Goal: Task Accomplishment & Management: Use online tool/utility

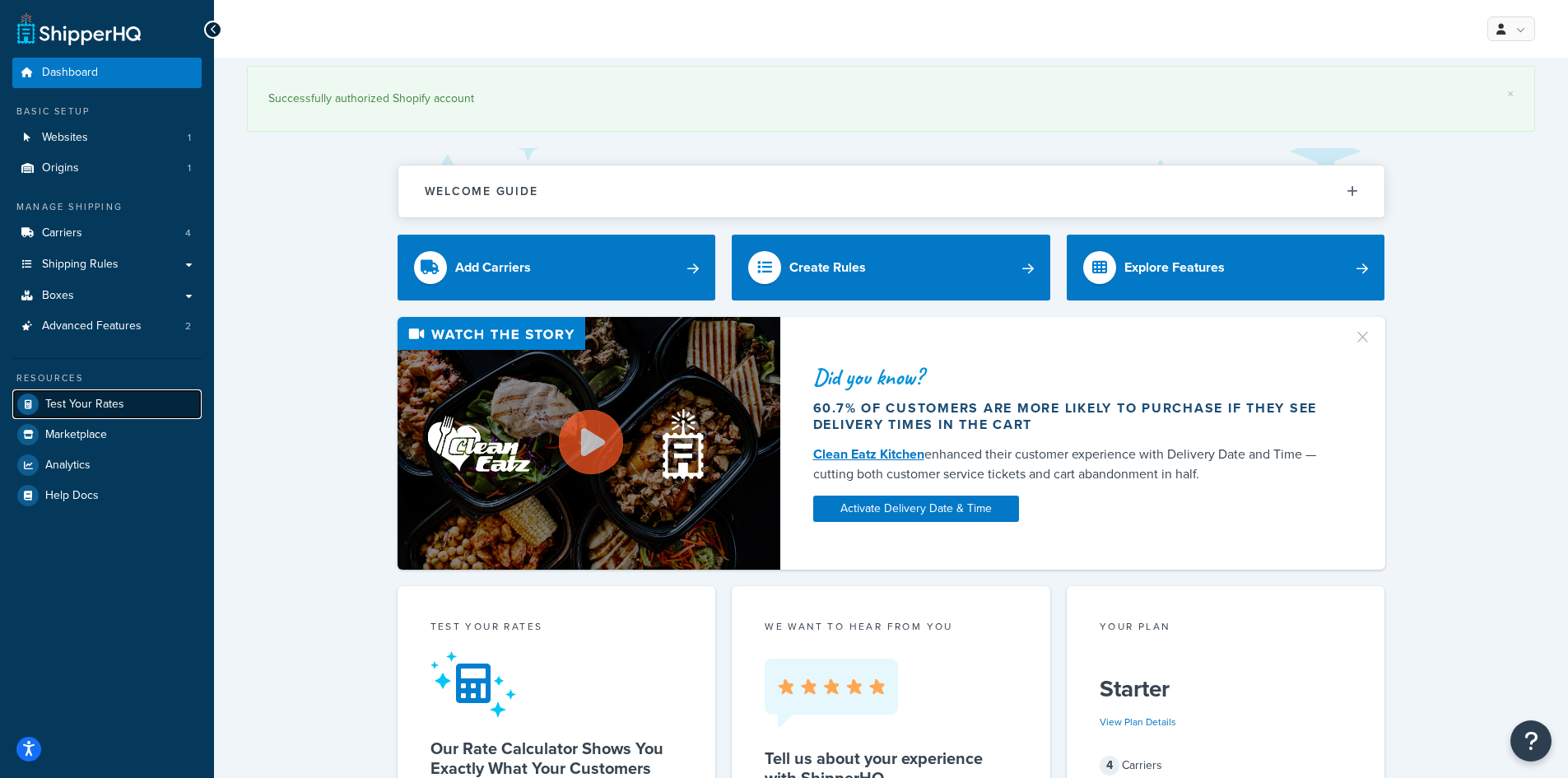
click at [109, 410] on span "Test Your Rates" at bounding box center [85, 405] width 79 height 14
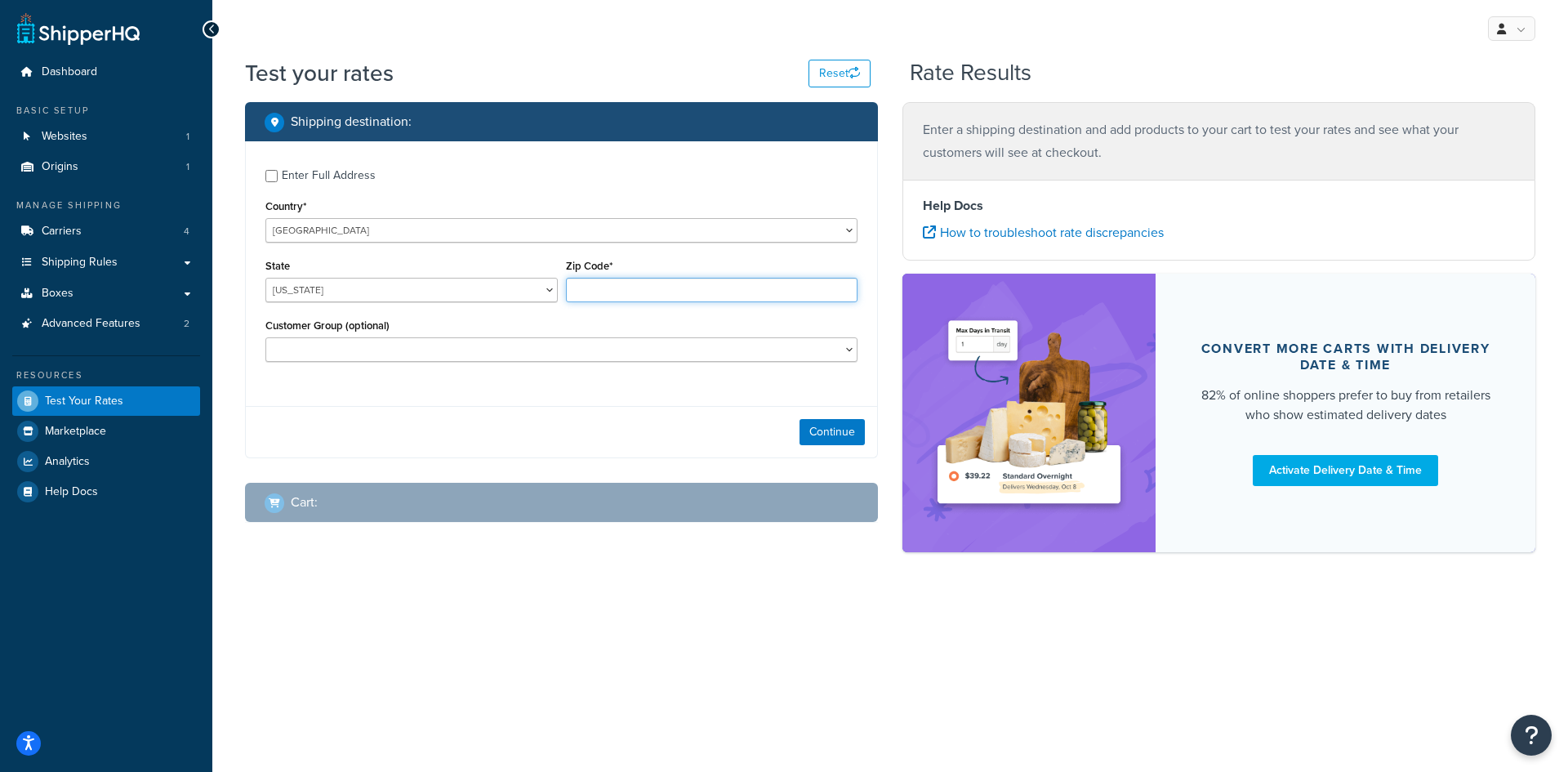
click at [616, 287] on input "Zip Code*" at bounding box center [712, 290] width 292 height 25
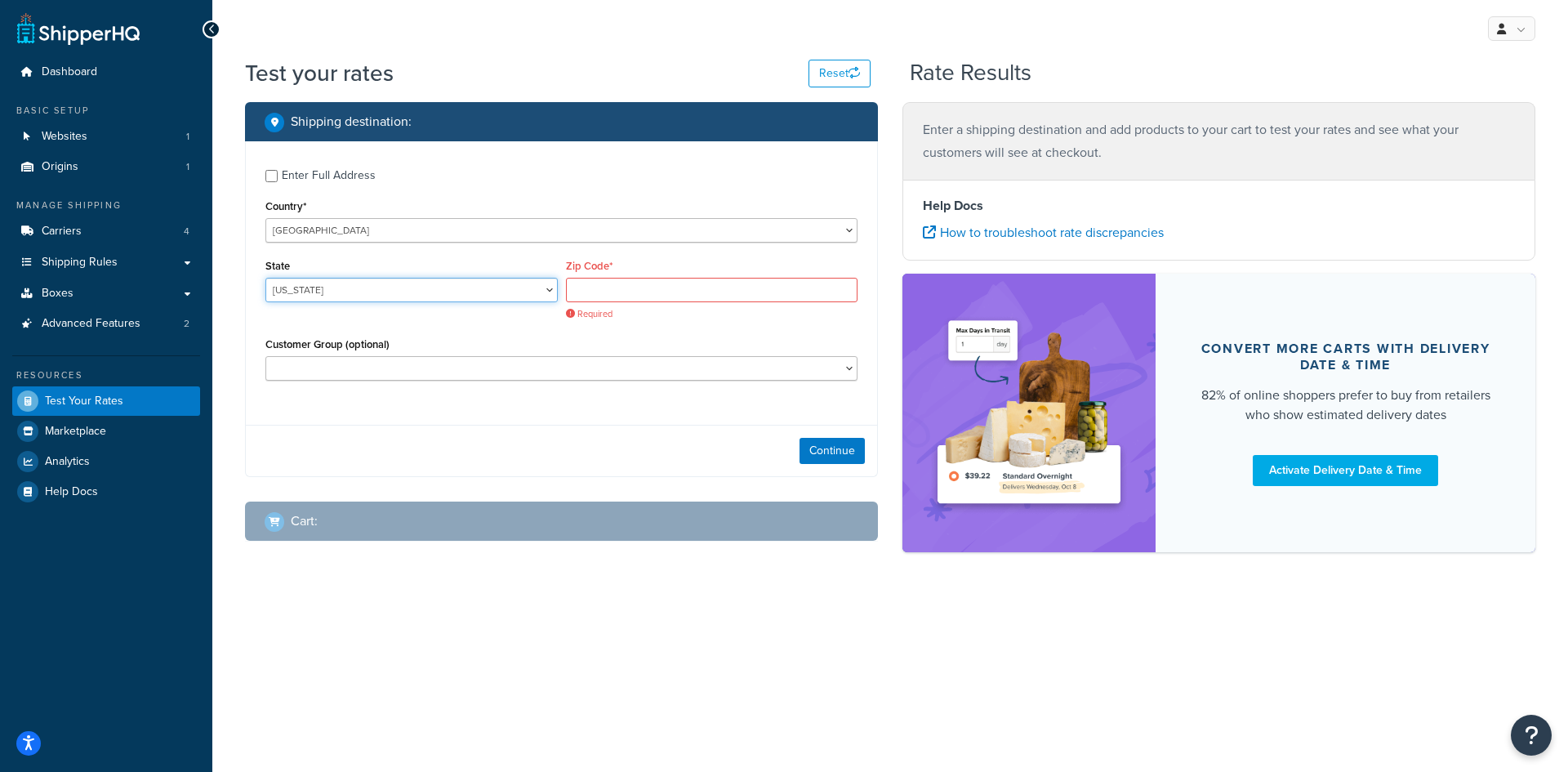
click at [508, 292] on select "[US_STATE] [US_STATE] [US_STATE] [US_STATE] [US_STATE] Armed Forces Americas Ar…" at bounding box center [411, 290] width 292 height 25
select select "NC"
click at [265, 278] on select "[US_STATE] [US_STATE] [US_STATE] [US_STATE] [US_STATE] Armed Forces Americas Ar…" at bounding box center [411, 290] width 292 height 25
click at [621, 283] on input "Zip Code*" at bounding box center [712, 290] width 292 height 25
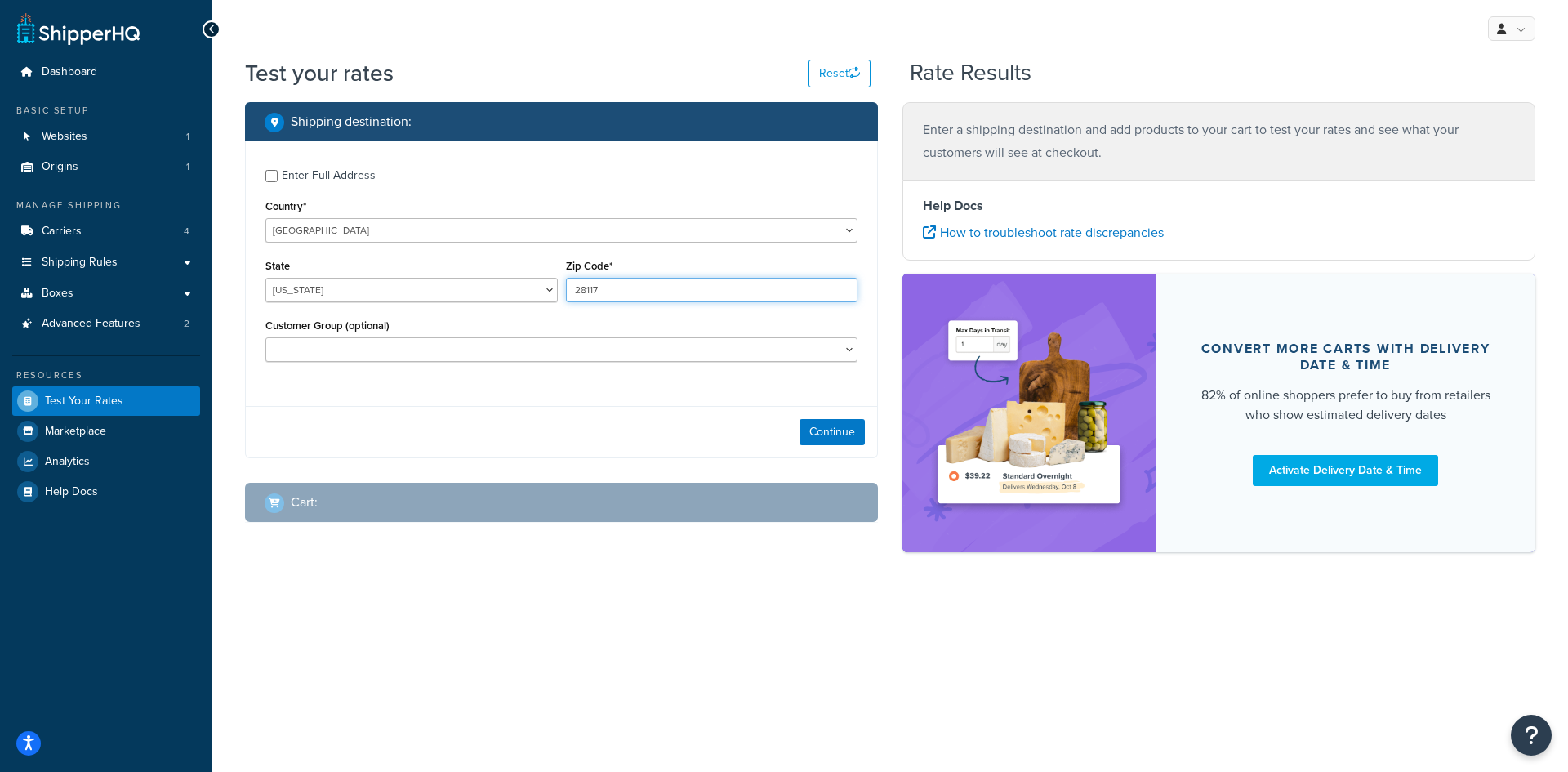
type input "28117"
click at [463, 351] on select "B2B Customer Test" at bounding box center [561, 349] width 592 height 25
click at [677, 487] on div "Cart :" at bounding box center [561, 503] width 633 height 39
click at [827, 425] on button "Continue" at bounding box center [832, 431] width 65 height 26
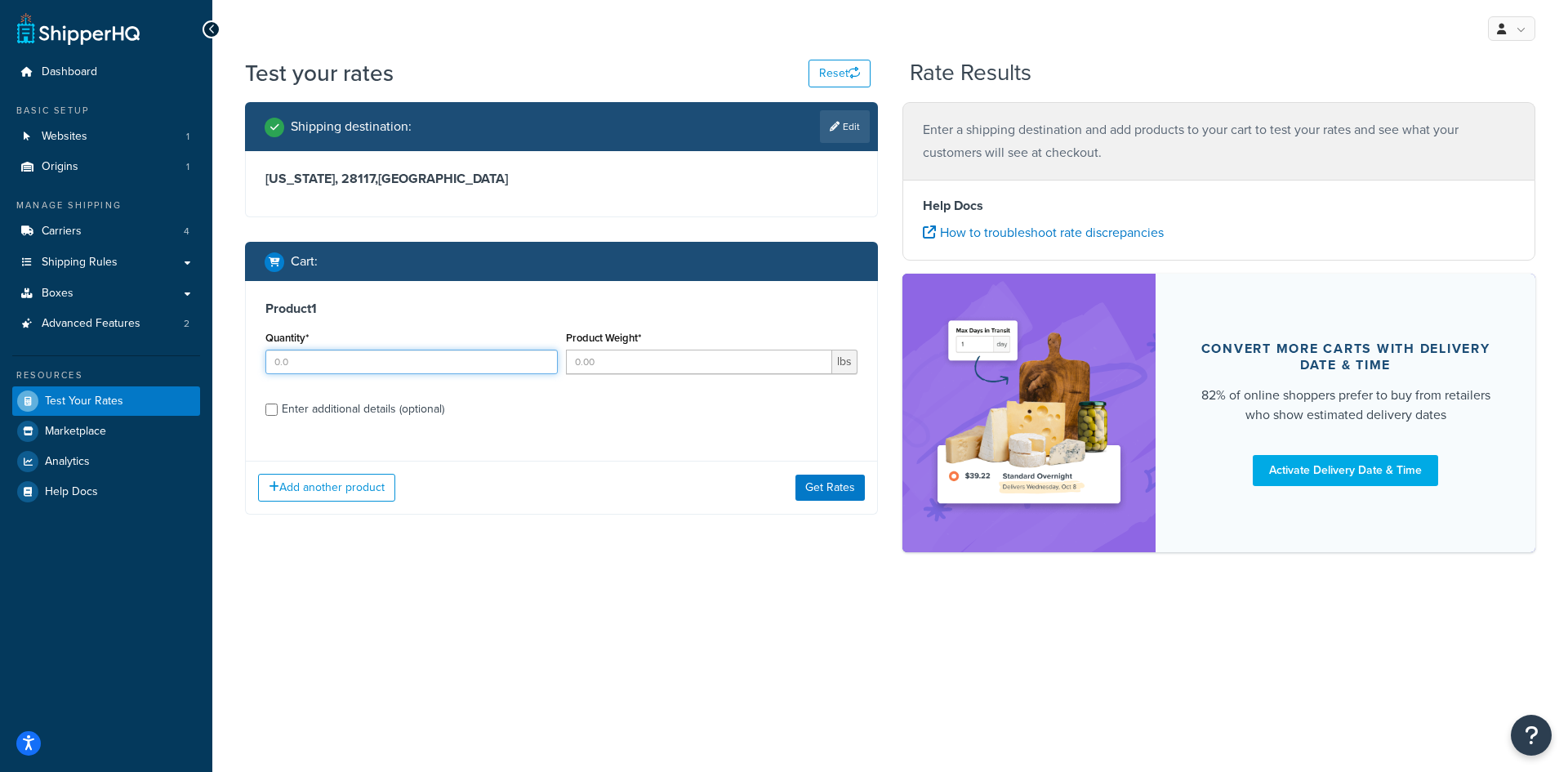
click at [501, 355] on input "Quantity*" at bounding box center [411, 362] width 292 height 25
type input "2"
click at [722, 367] on input "Product Weight*" at bounding box center [699, 362] width 267 height 25
type input "100"
click at [308, 487] on button "Add another product" at bounding box center [327, 487] width 137 height 28
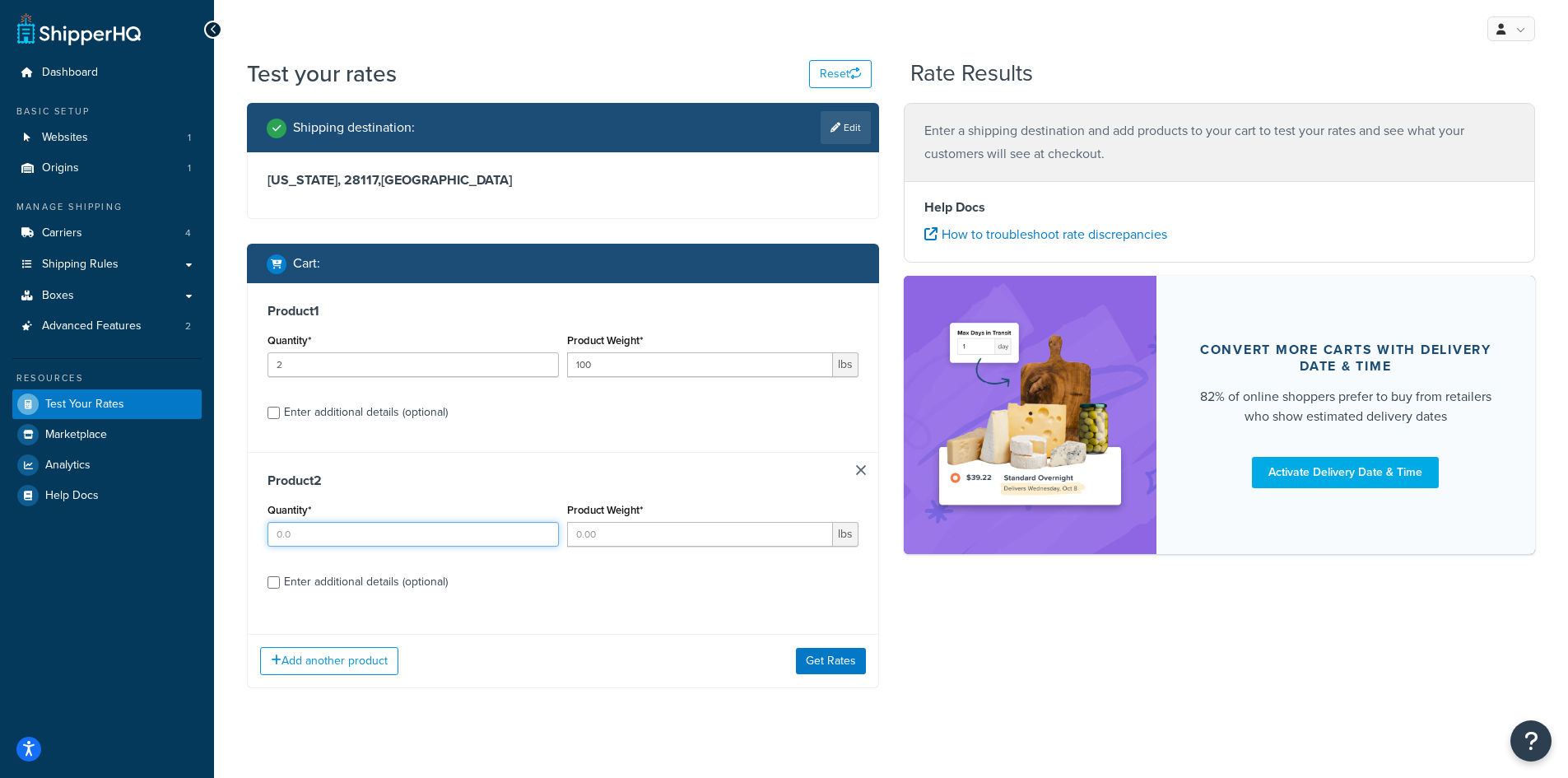
click at [489, 533] on input "Quantity*" at bounding box center [412, 534] width 291 height 25
click at [273, 407] on input "Enter additional details (optional)" at bounding box center [273, 412] width 12 height 12
checkbox input "true"
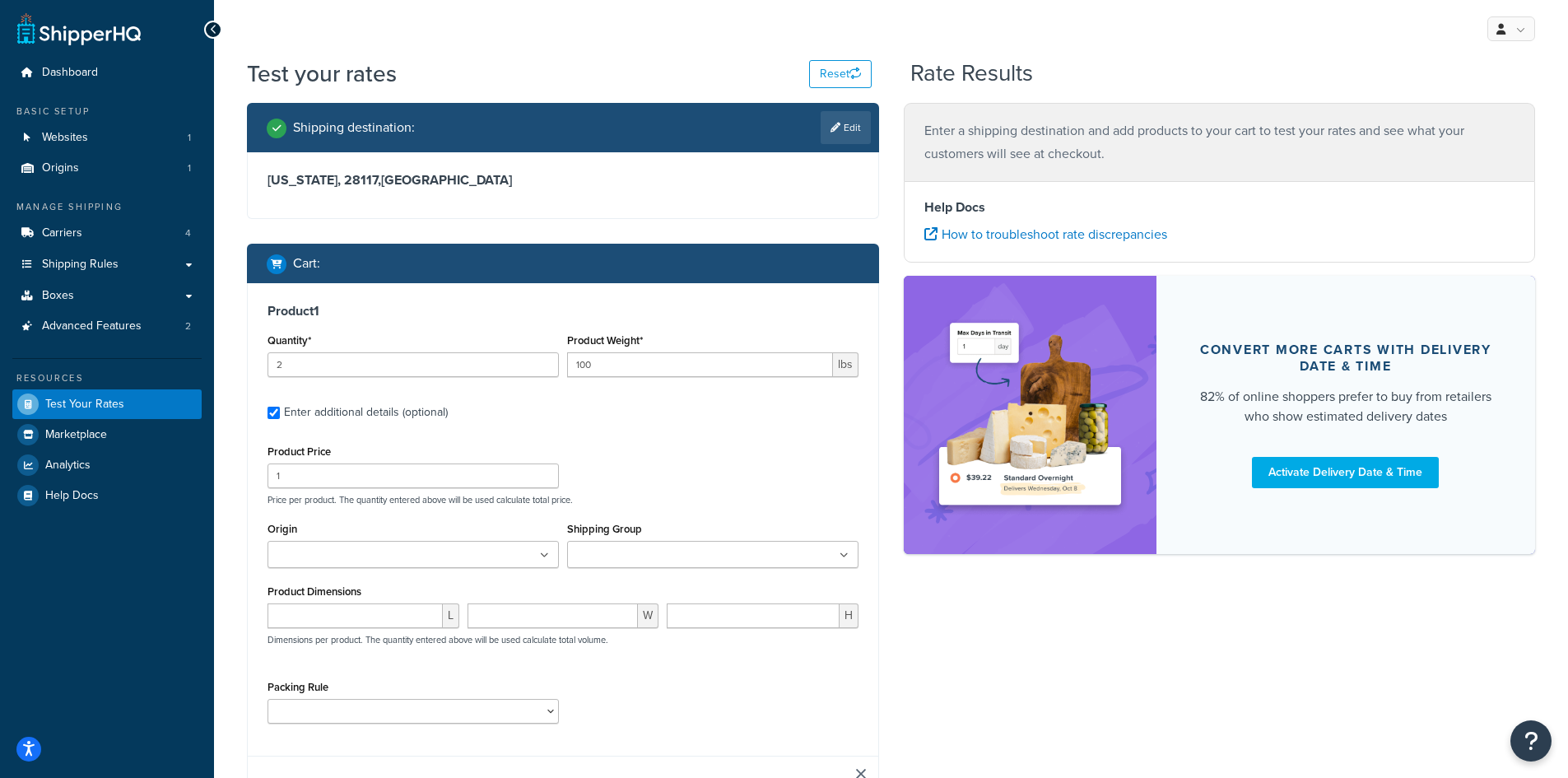
click at [339, 556] on input "Origin" at bounding box center [345, 555] width 146 height 18
drag, startPoint x: 373, startPoint y: 589, endPoint x: 427, endPoint y: 594, distance: 54.2
click at [427, 628] on input "number" at bounding box center [354, 619] width 175 height 25
click at [440, 713] on select "10112400 10152400 1121H020 1121H021 1121H030 1121H031 1121H220 1121H230 1122H02…" at bounding box center [412, 715] width 291 height 25
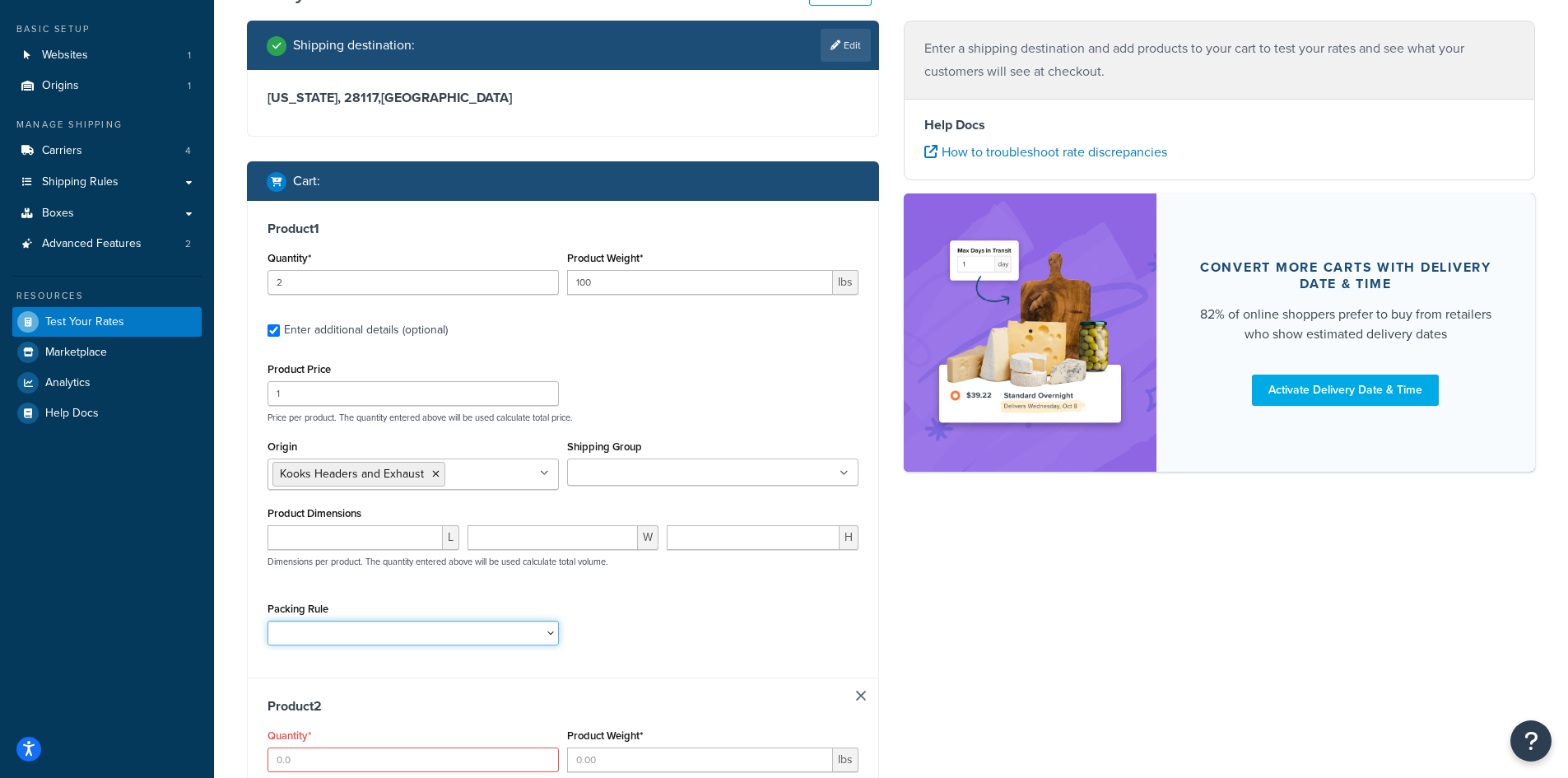
click at [389, 631] on select "10112400 10152400 1121H020 1121H021 1121H030 1121H031 1121H220 1121H230 1122H02…" at bounding box center [412, 633] width 291 height 25
select select "87023"
click at [267, 621] on select "10112400 10152400 1121H020 1121H021 1121H030 1121H031 1121H220 1121H230 1122H02…" at bounding box center [412, 633] width 291 height 25
click at [693, 581] on div "L W H Dimensions per product. The quantity entered above will be used calculate…" at bounding box center [563, 555] width 600 height 60
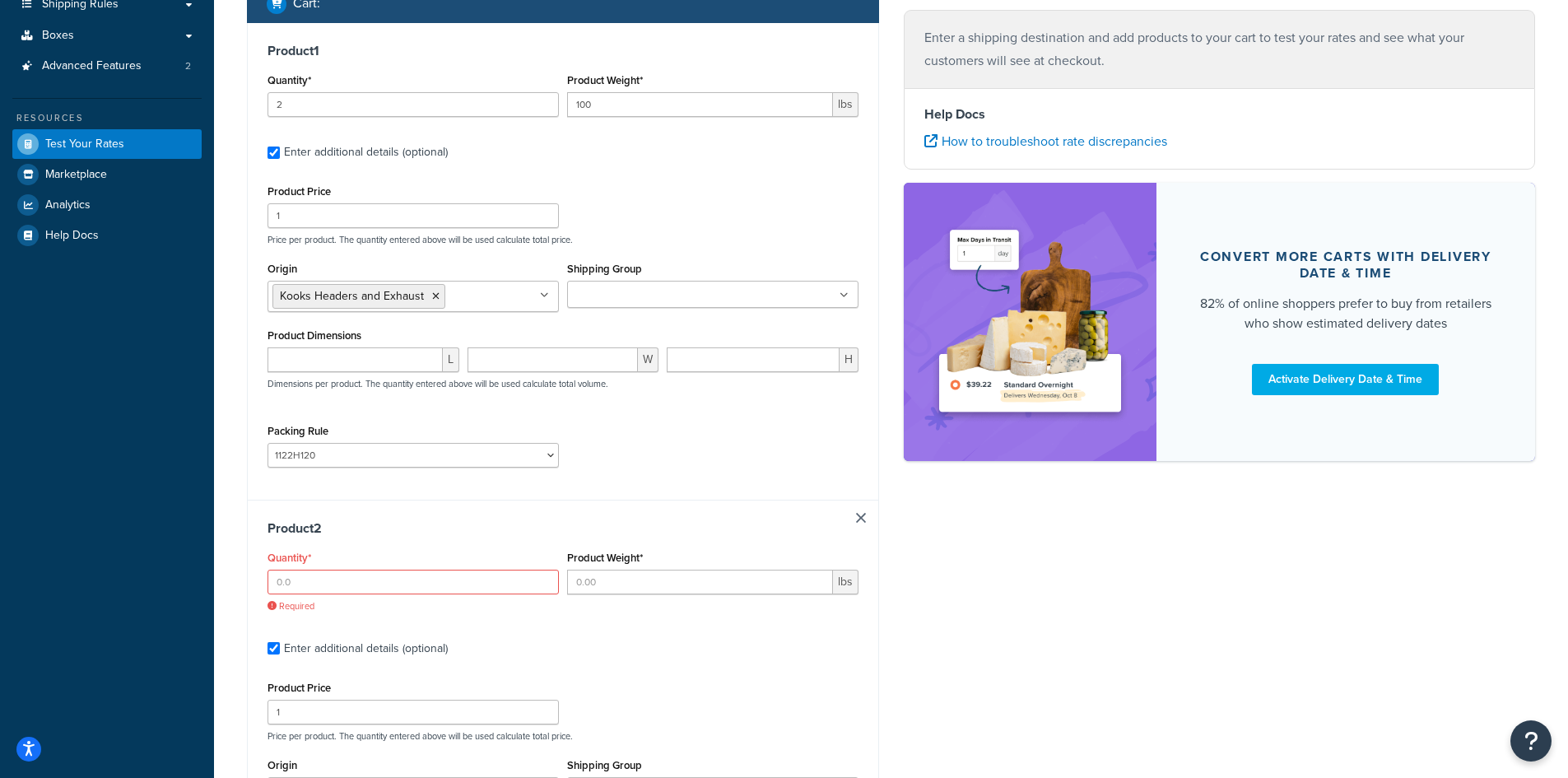
scroll to position [494, 0]
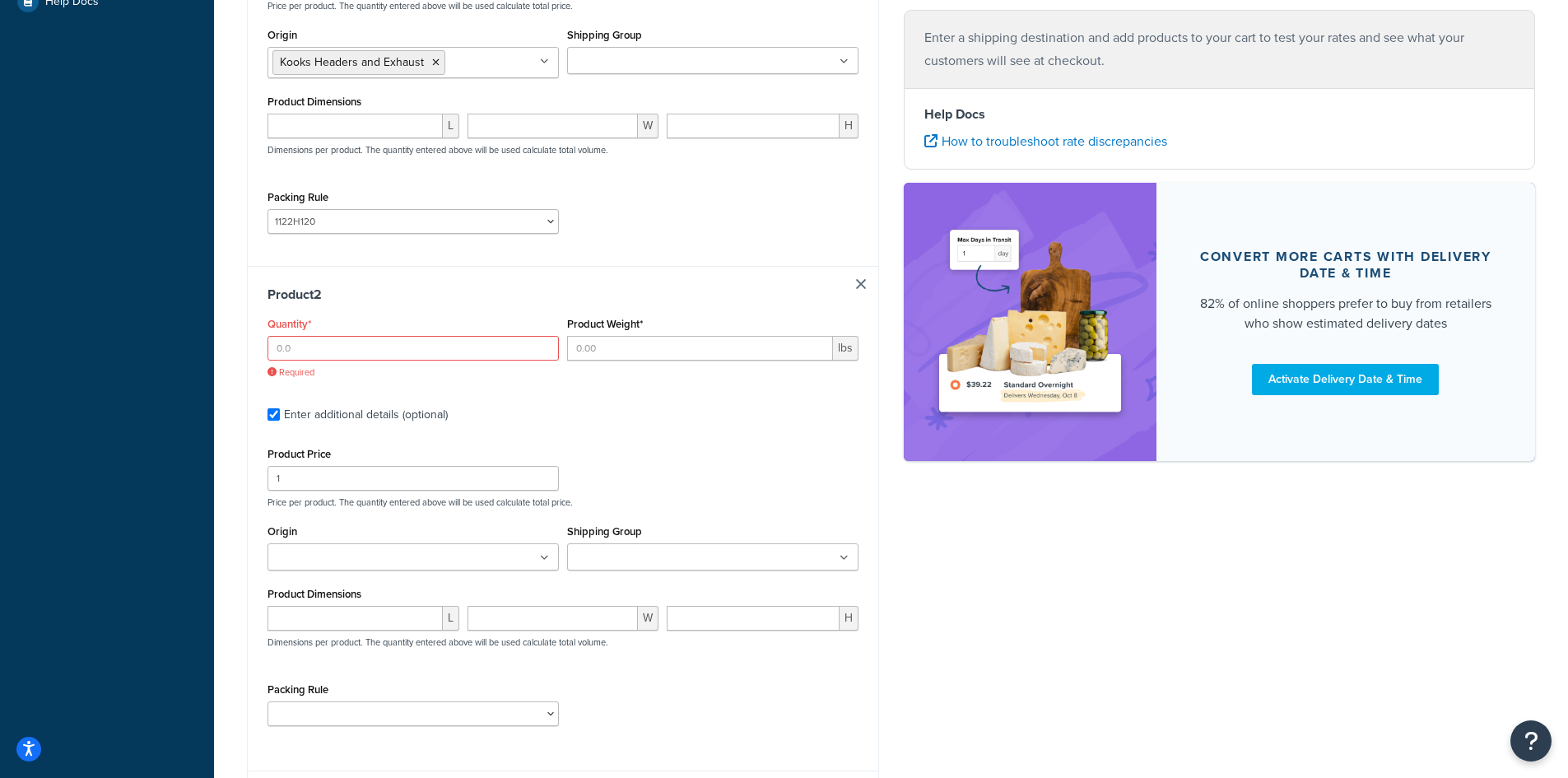
click at [857, 289] on link at bounding box center [861, 284] width 10 height 10
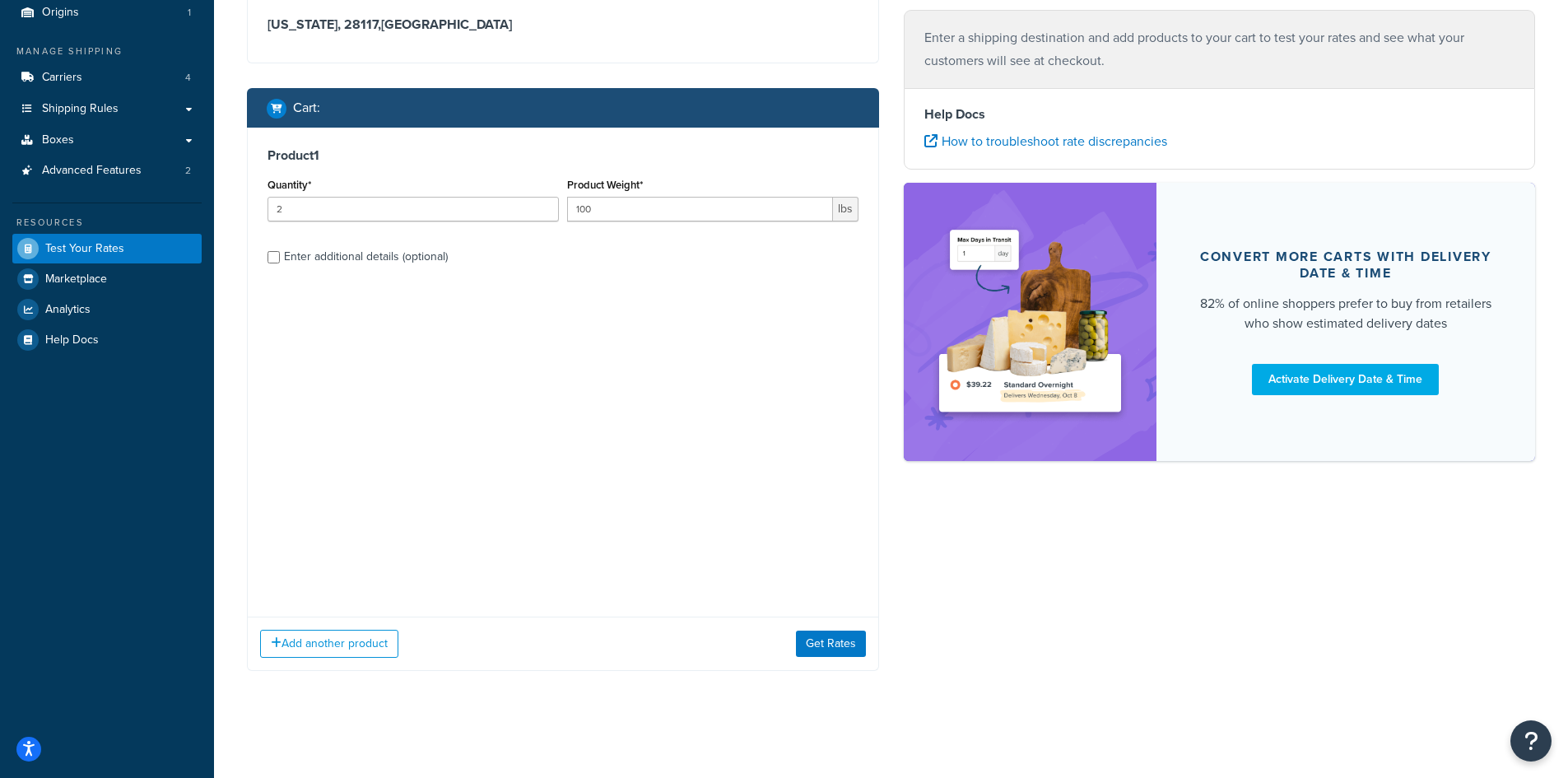
scroll to position [0, 0]
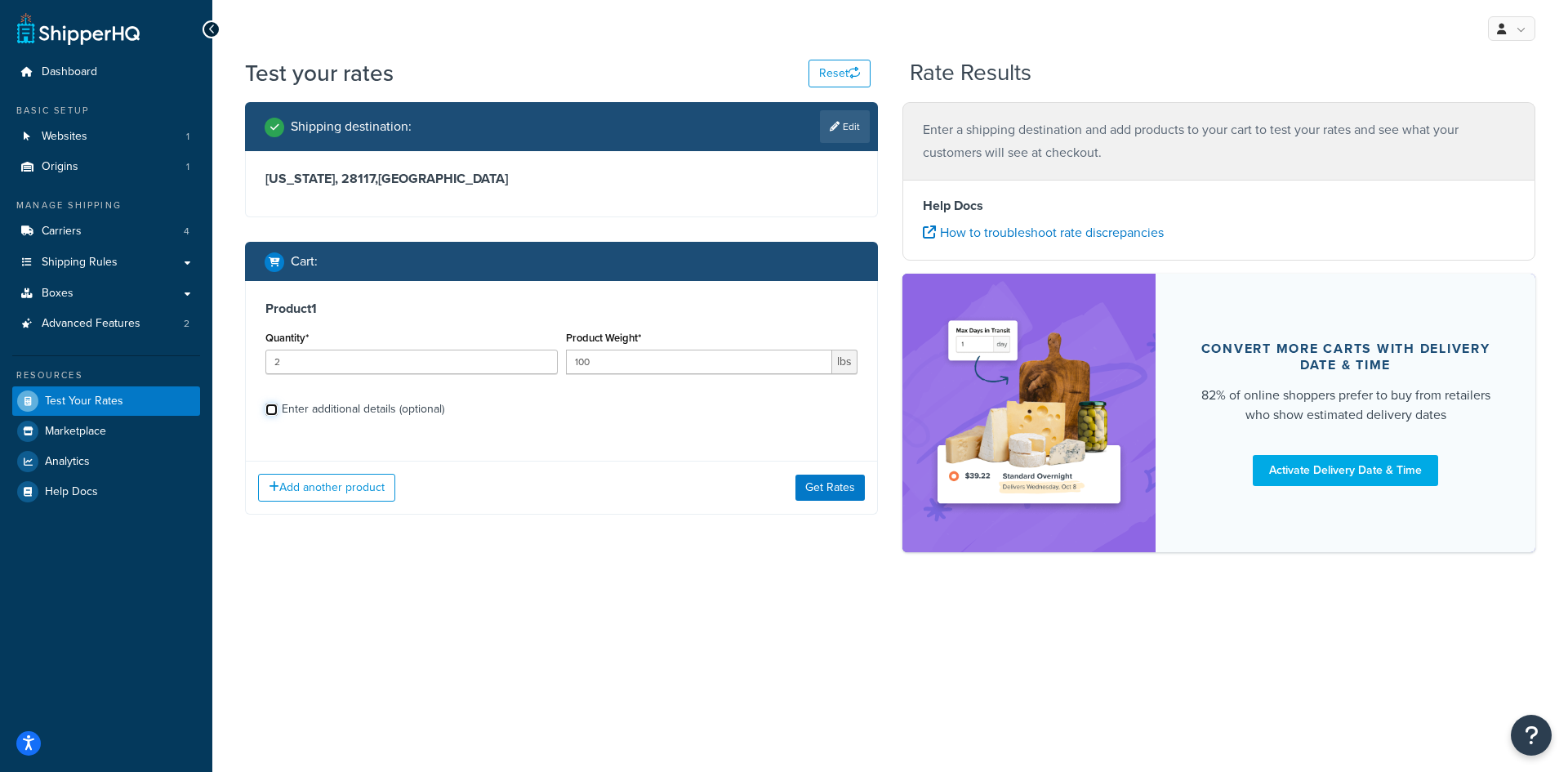
click at [268, 407] on input "Enter additional details (optional)" at bounding box center [271, 409] width 12 height 12
checkbox input "true"
select select "87023"
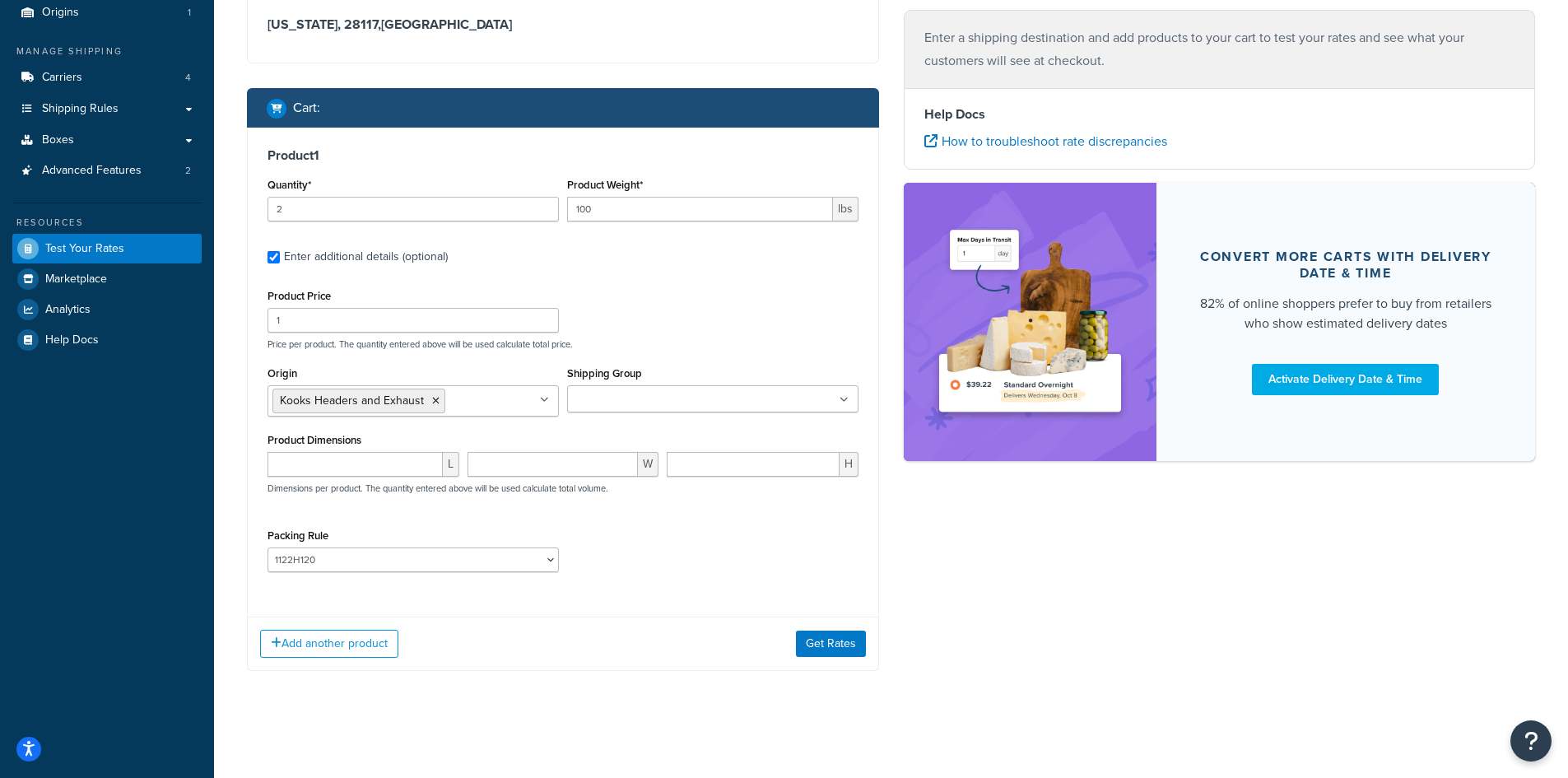
click at [807, 629] on div "Add another product Get Rates" at bounding box center [563, 643] width 630 height 54
click at [816, 645] on button "Get Rates" at bounding box center [831, 643] width 70 height 26
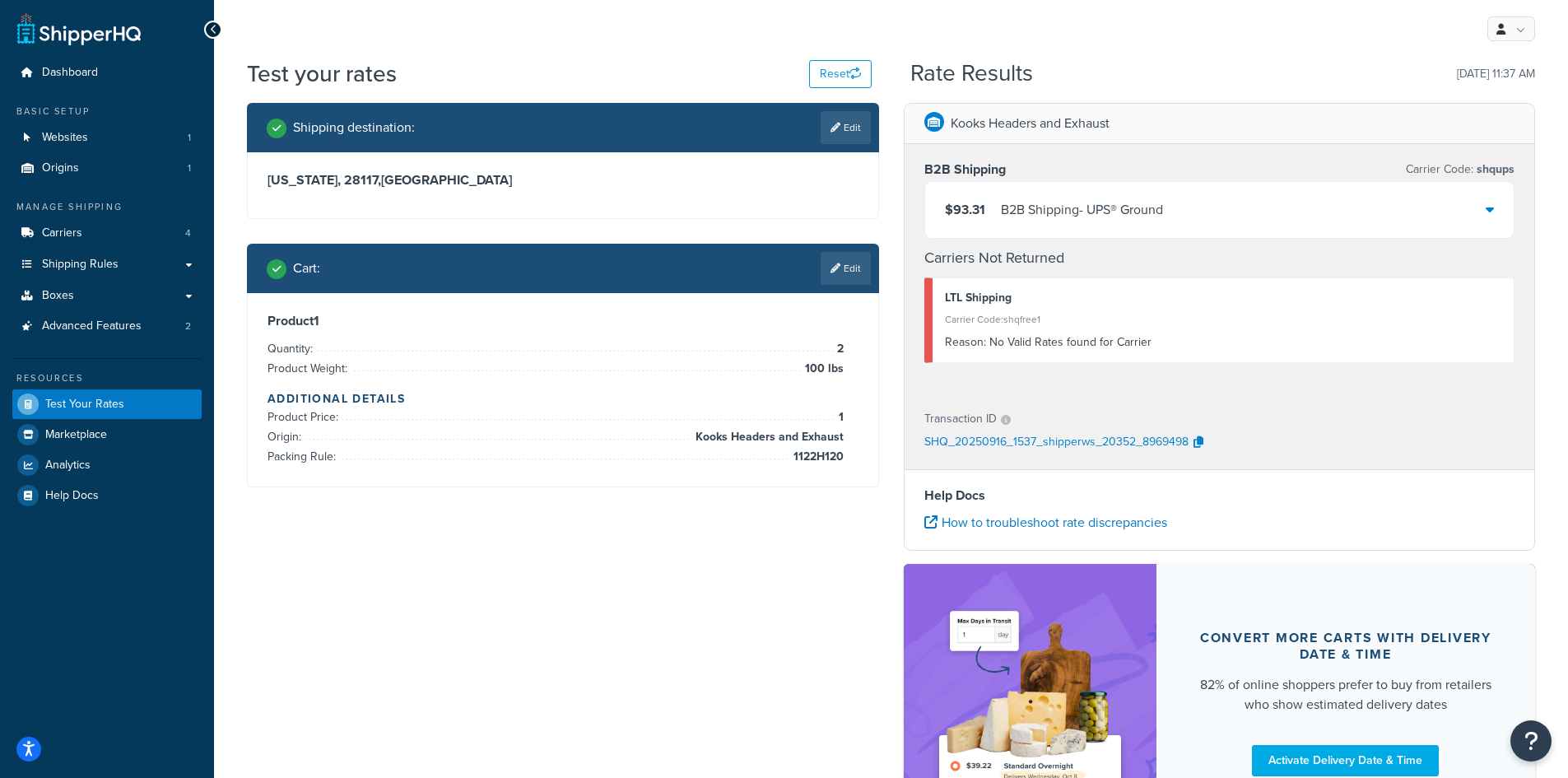
click at [1507, 209] on div "$93.31 B2B Shipping - UPS® Ground" at bounding box center [1220, 210] width 589 height 56
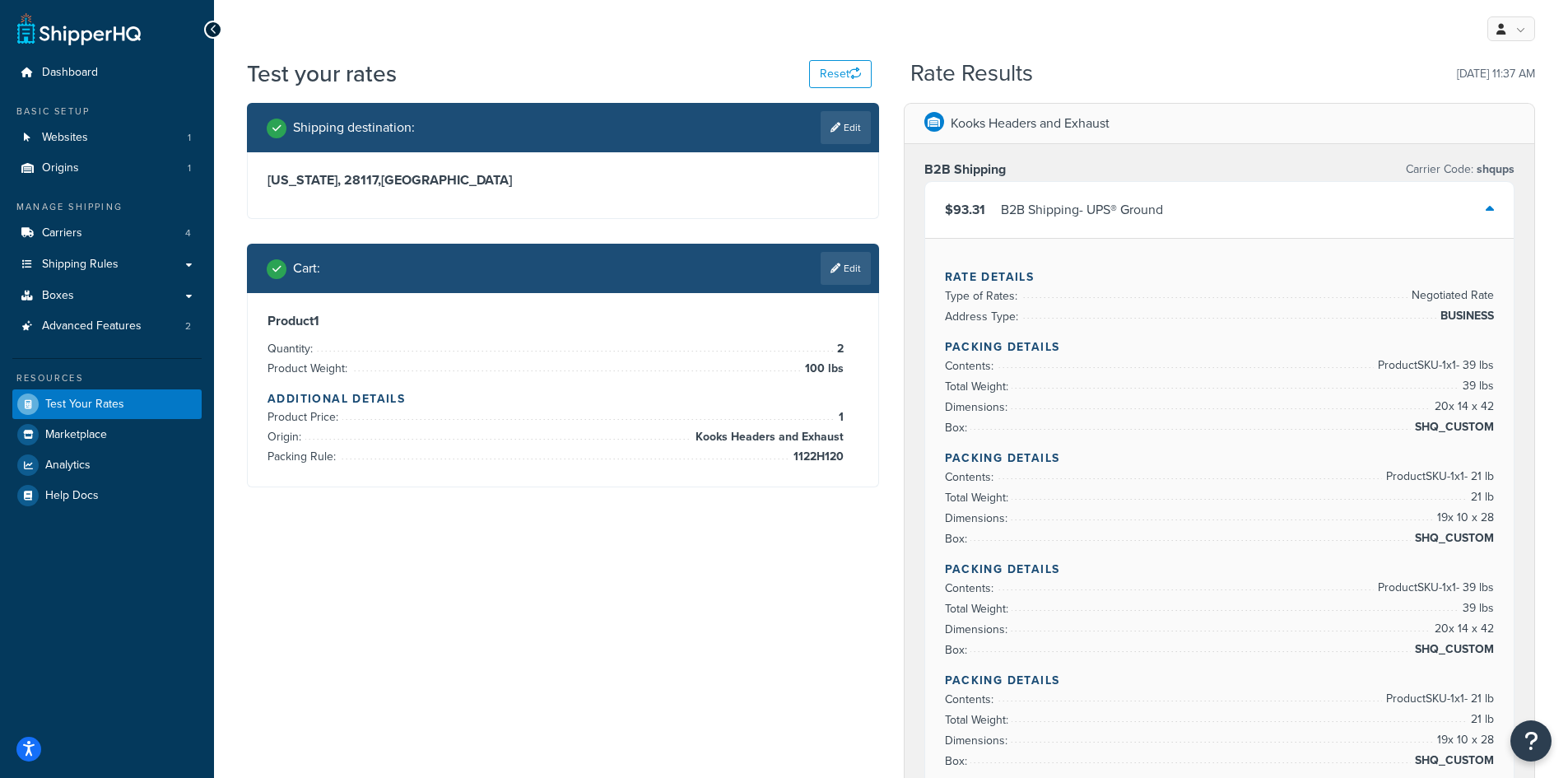
click at [1494, 208] on div "$93.31 B2B Shipping - UPS® Ground" at bounding box center [1220, 210] width 589 height 56
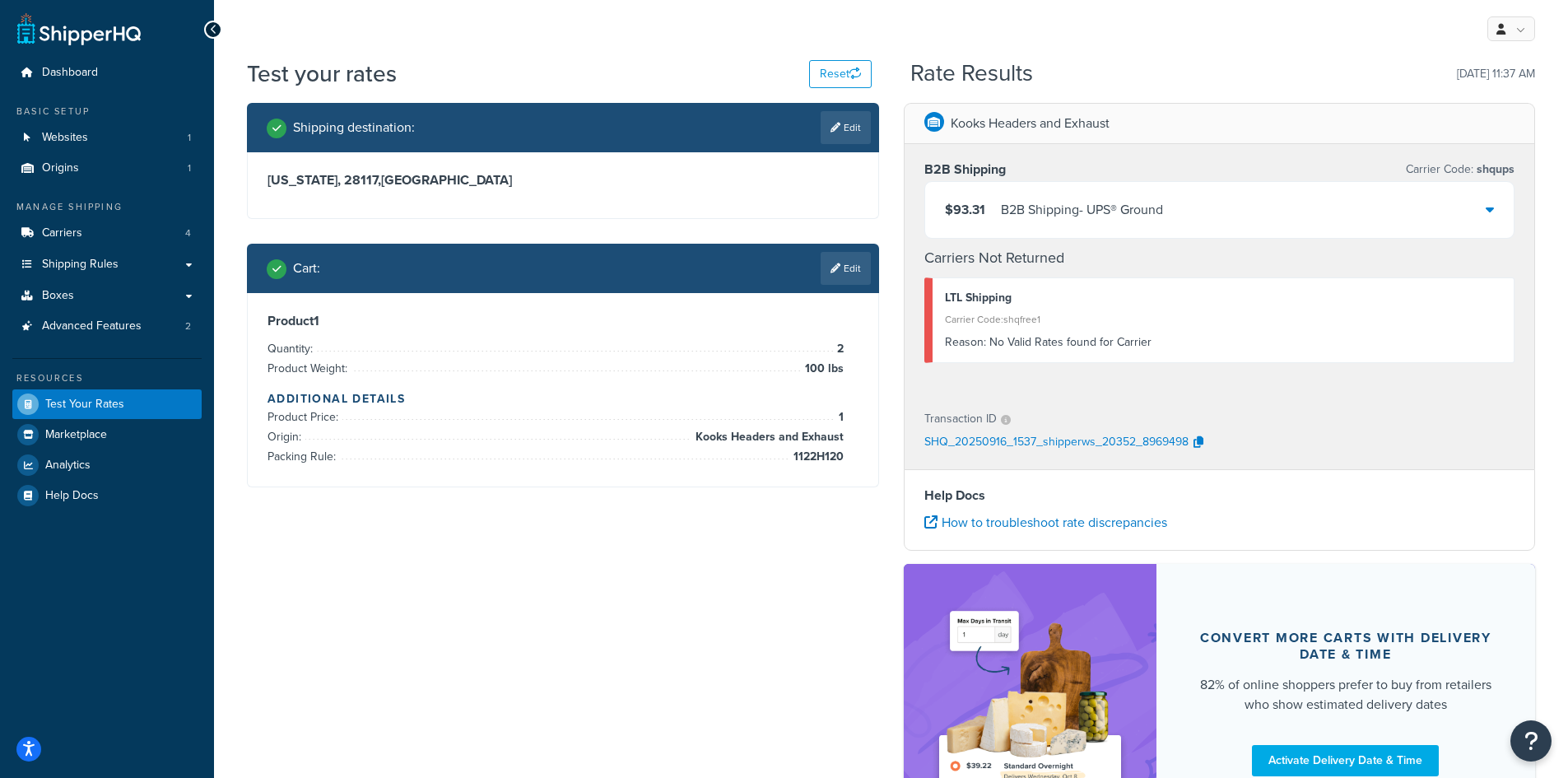
click at [1494, 208] on div "$93.31 B2B Shipping - UPS® Ground" at bounding box center [1220, 210] width 589 height 56
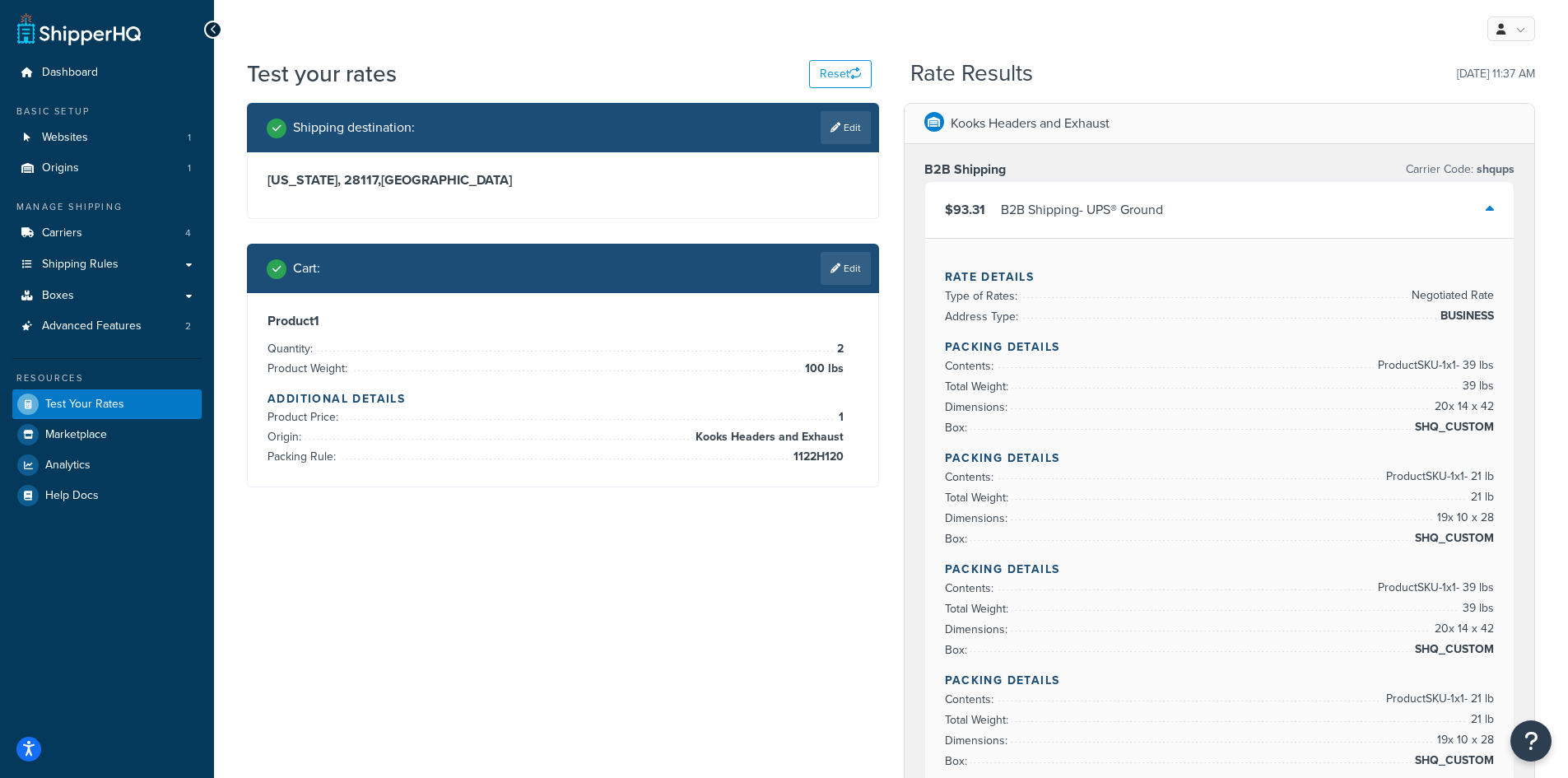
click at [1487, 210] on icon at bounding box center [1490, 208] width 9 height 13
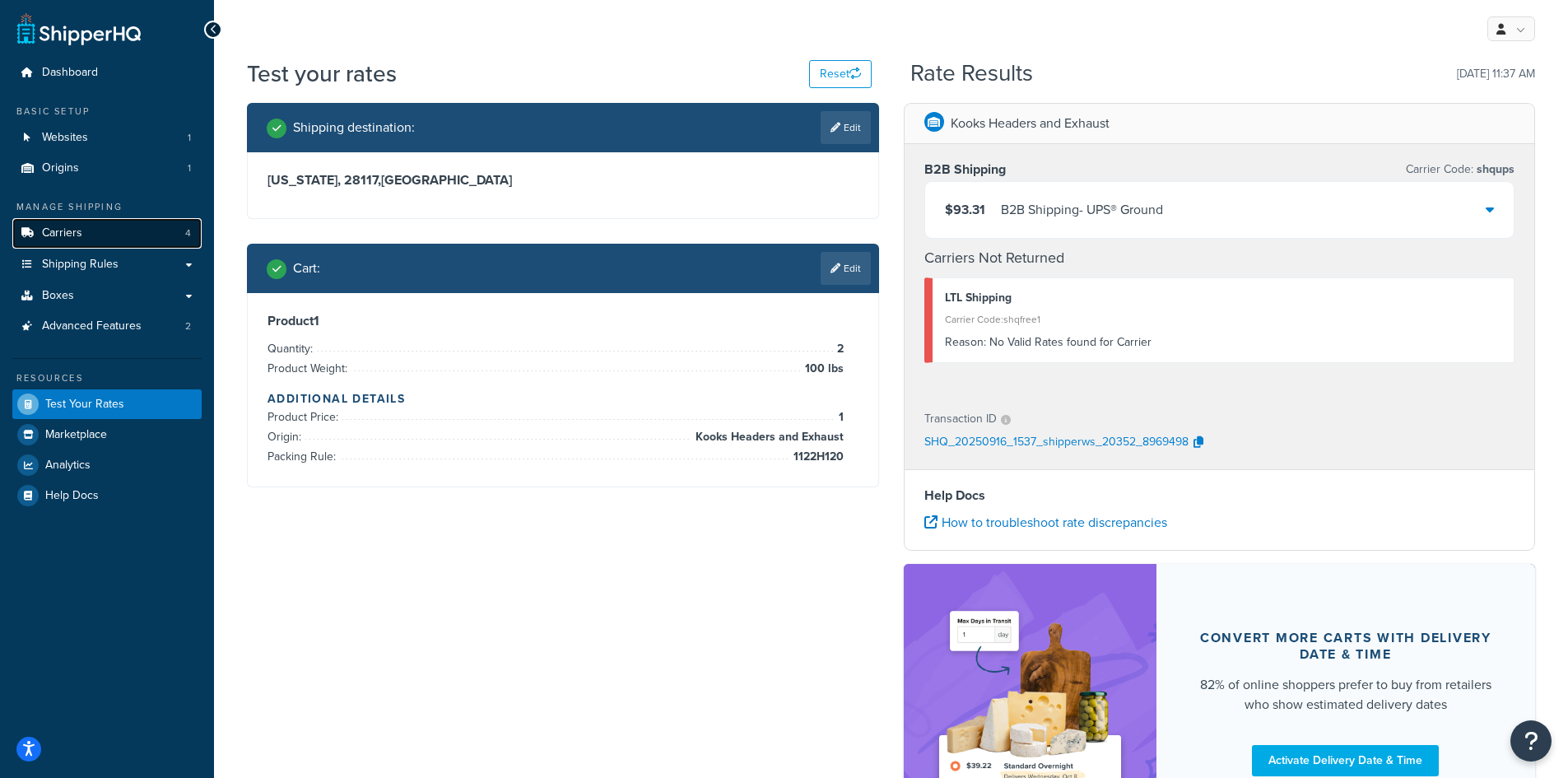
click at [85, 237] on link "Carriers 4" at bounding box center [107, 233] width 190 height 31
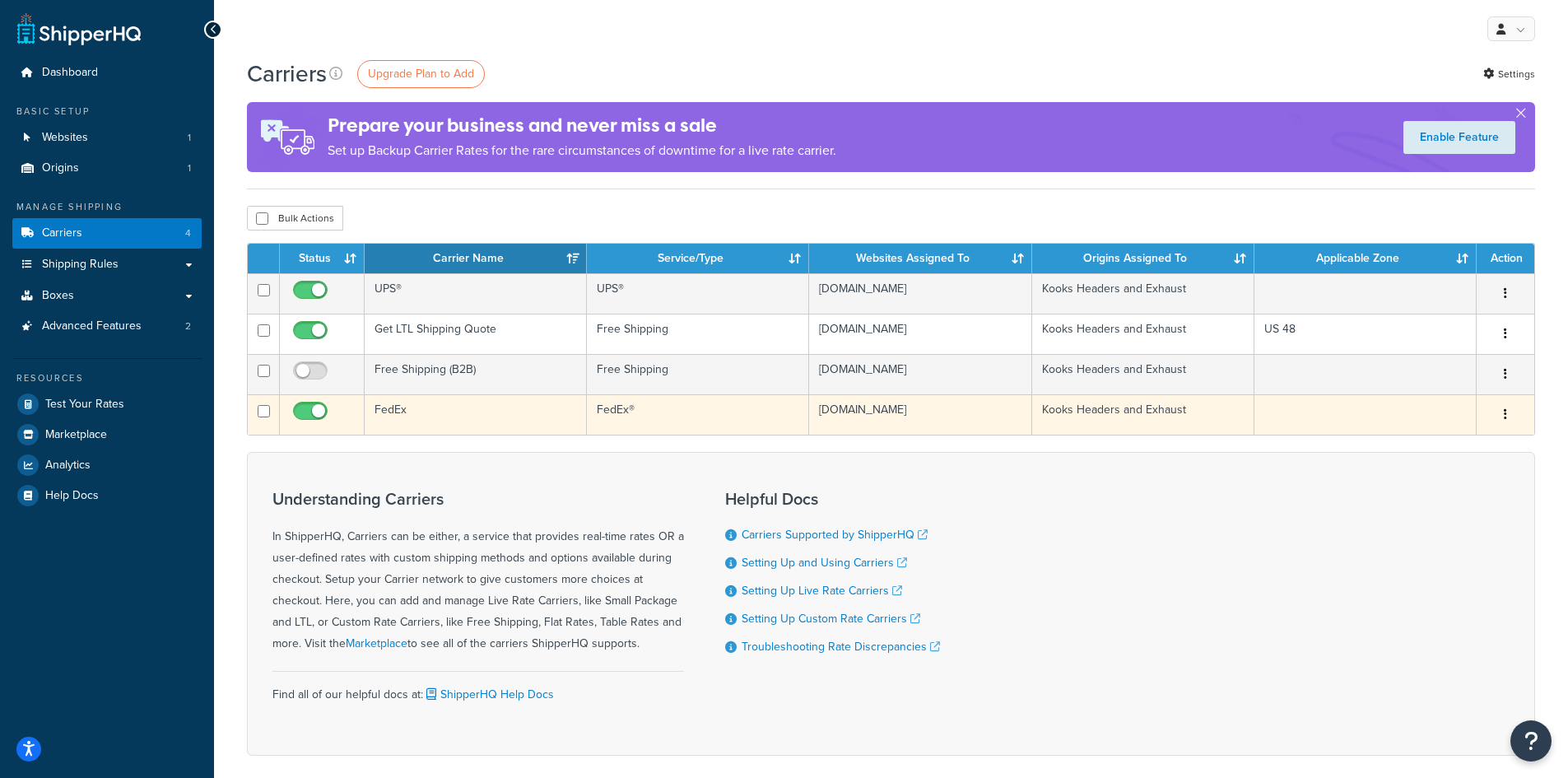
click at [394, 414] on td "FedEx" at bounding box center [476, 414] width 222 height 40
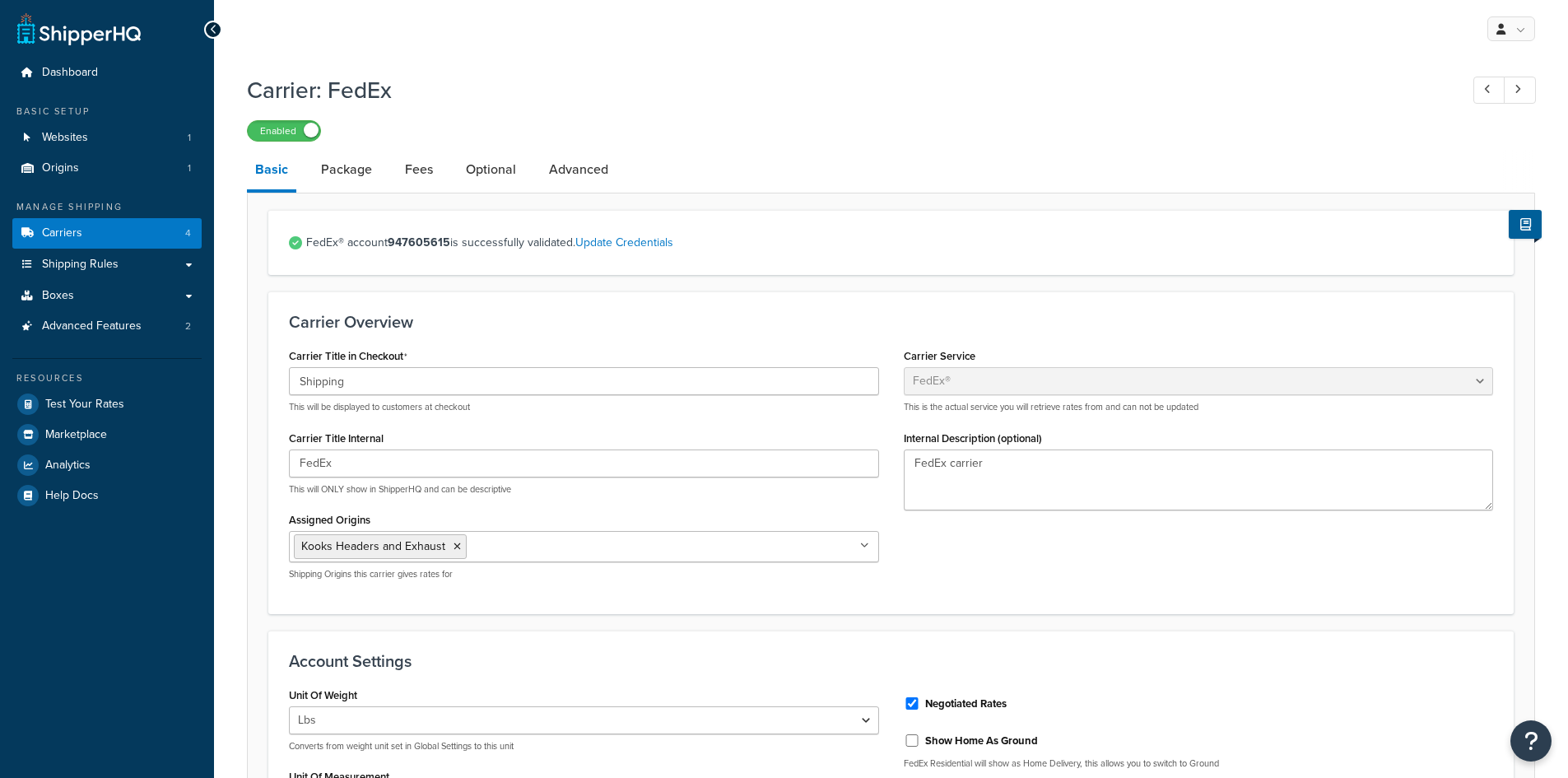
select select "fedEx"
select select "REGULAR_PICKUP"
select select "YOUR_PACKAGING"
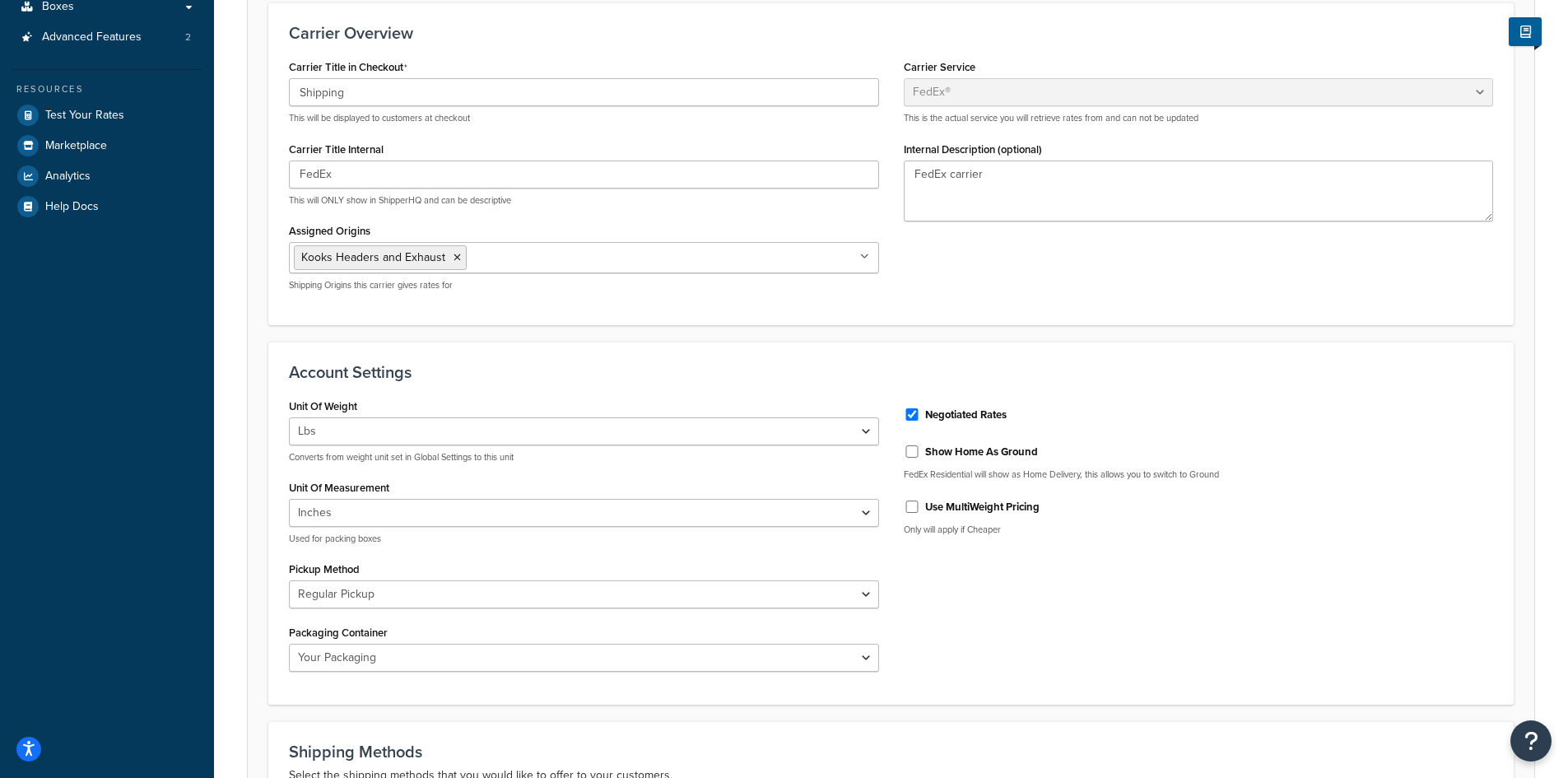
scroll to position [165, 0]
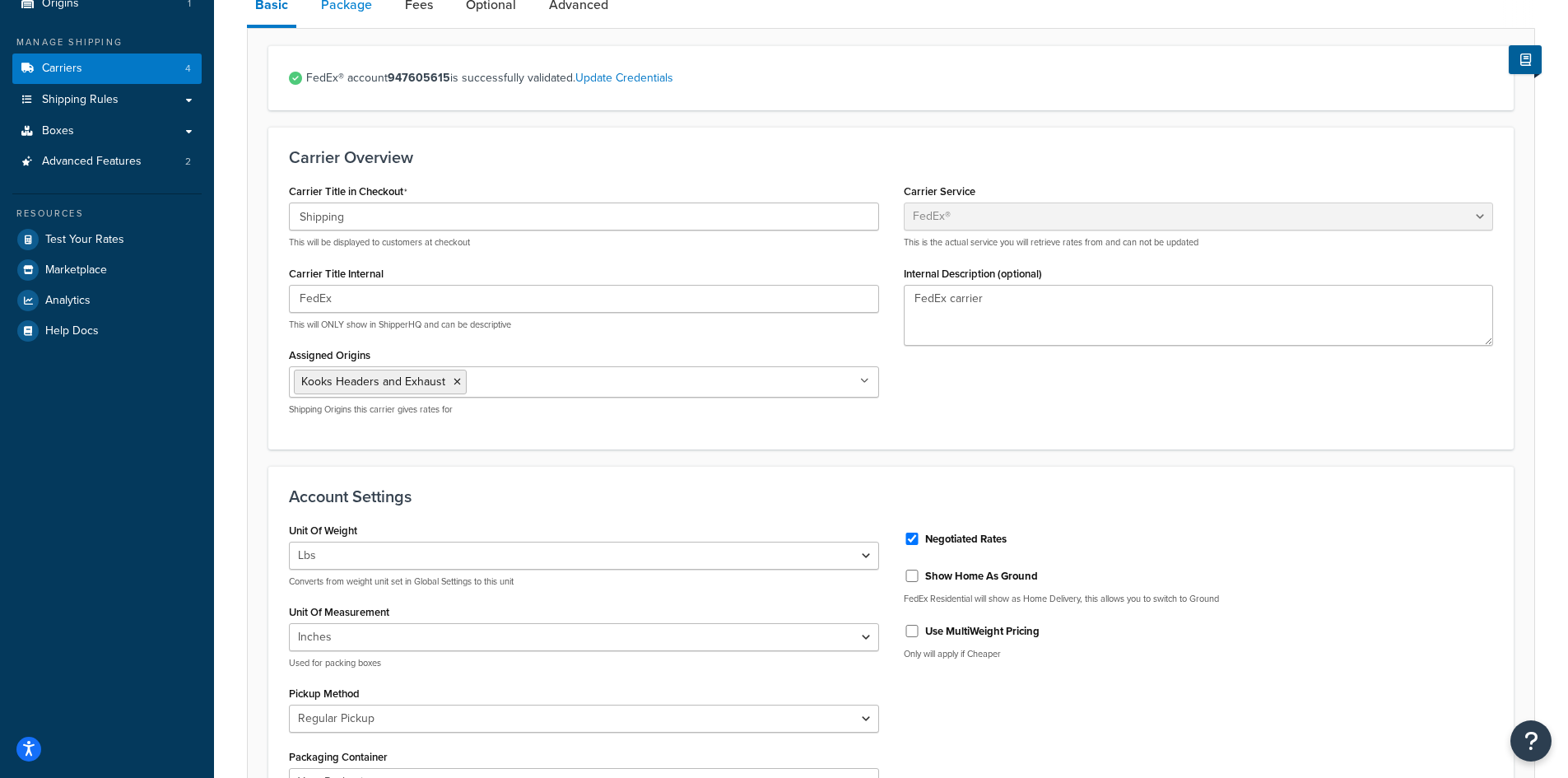
click at [349, 14] on link "Package" at bounding box center [346, 5] width 67 height 39
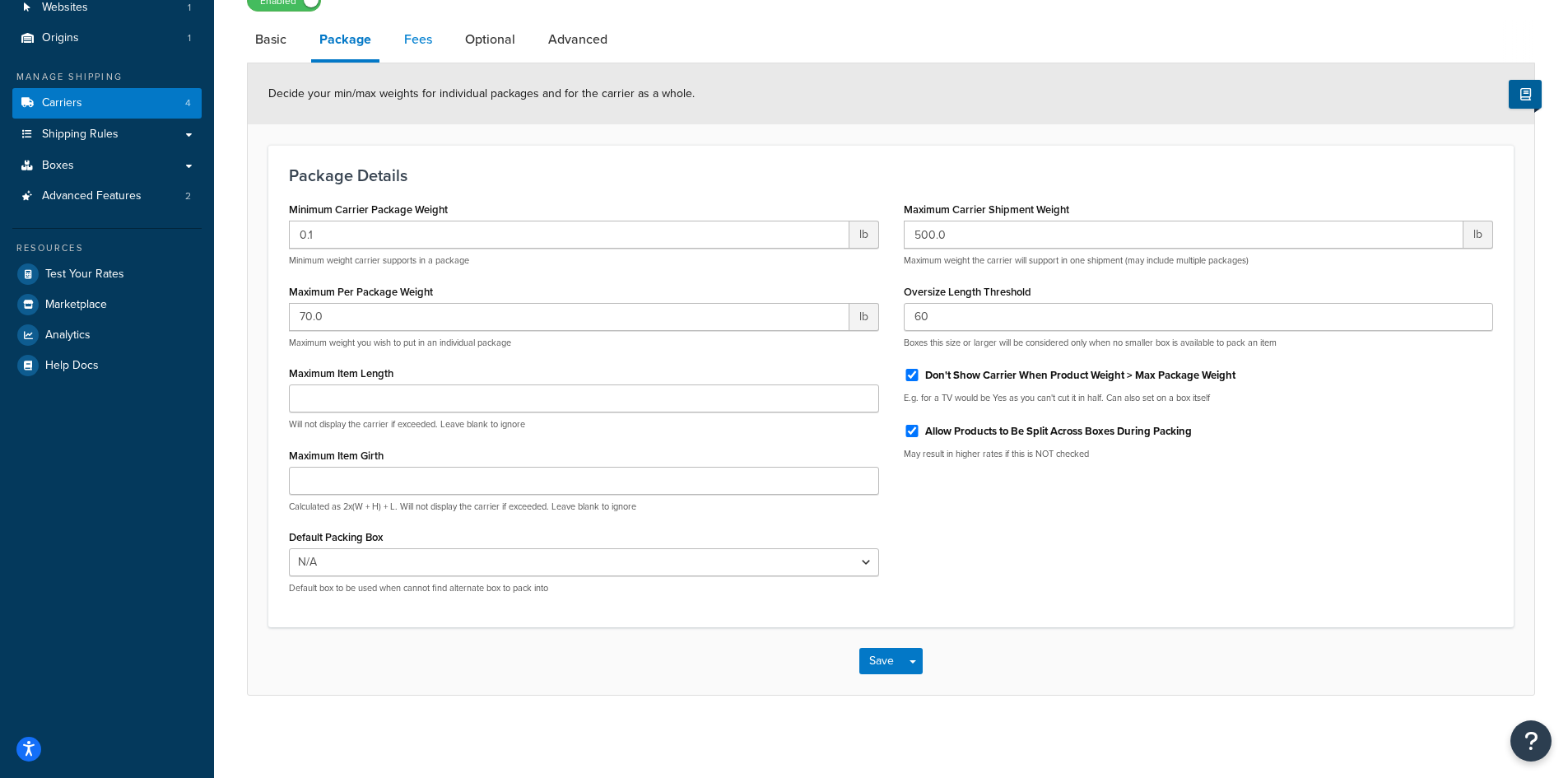
click at [417, 51] on link "Fees" at bounding box center [418, 39] width 44 height 39
select select "AFTER"
